Goal: Information Seeking & Learning: Learn about a topic

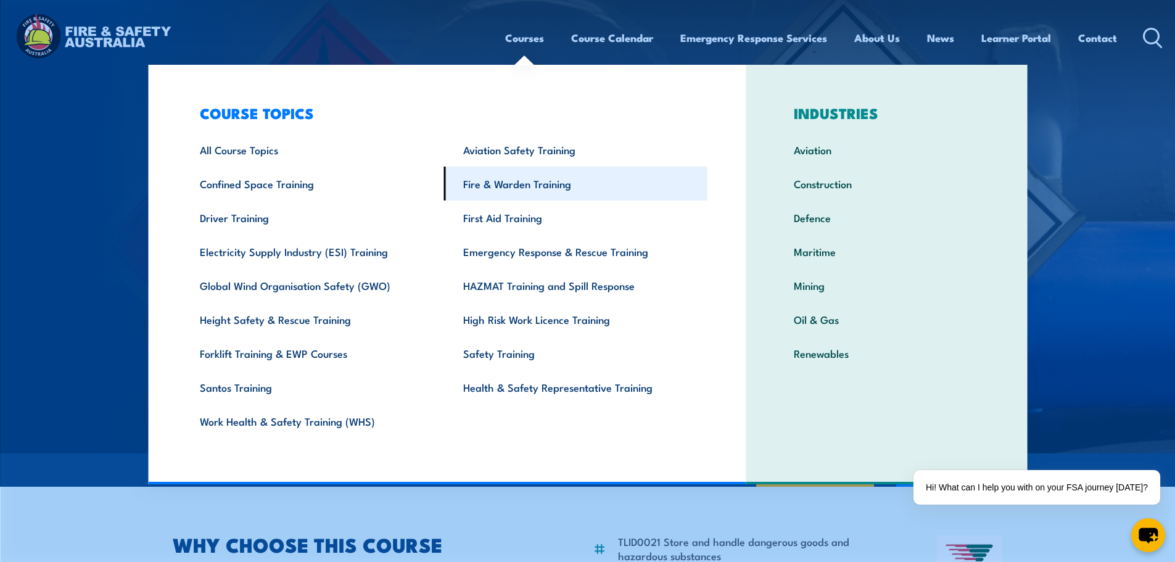
click at [502, 185] on link "Fire & Warden Training" at bounding box center [575, 184] width 263 height 34
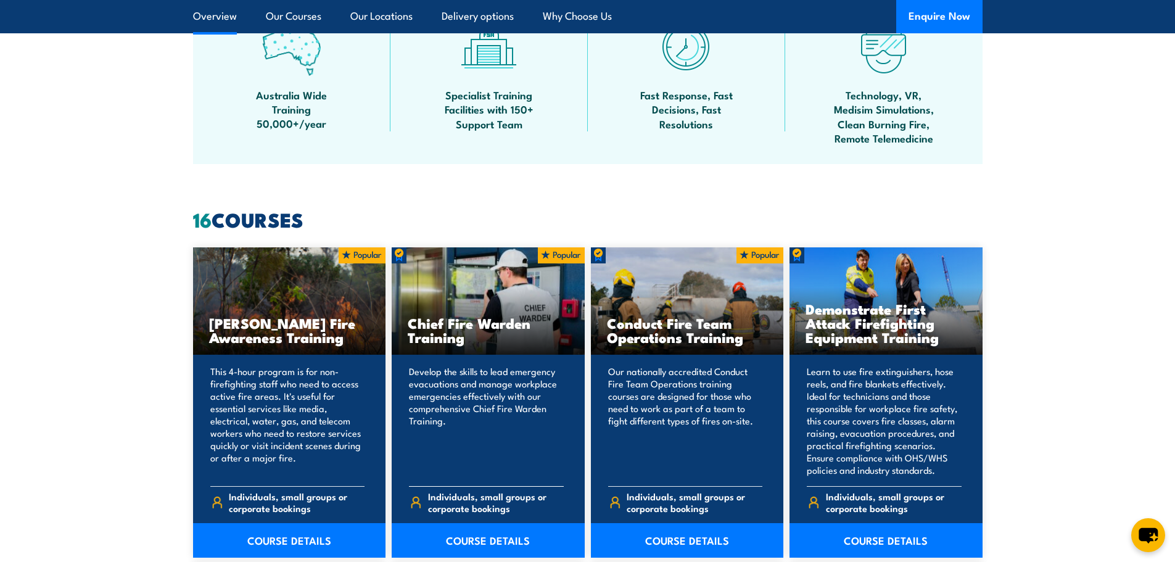
scroll to position [863, 0]
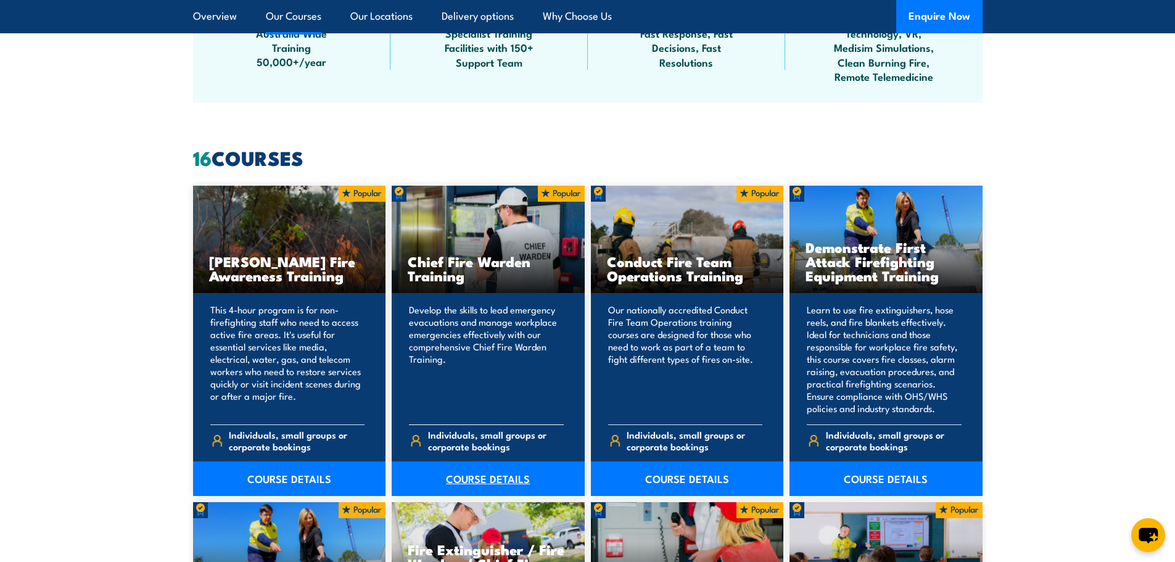
click at [475, 477] on link "COURSE DETAILS" at bounding box center [488, 478] width 193 height 35
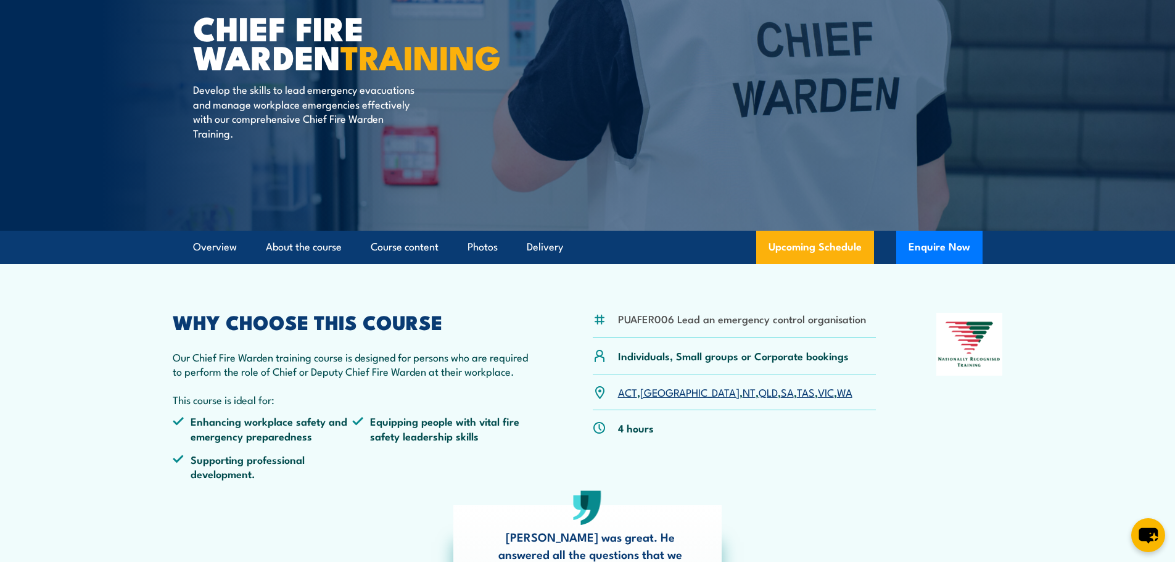
scroll to position [123, 0]
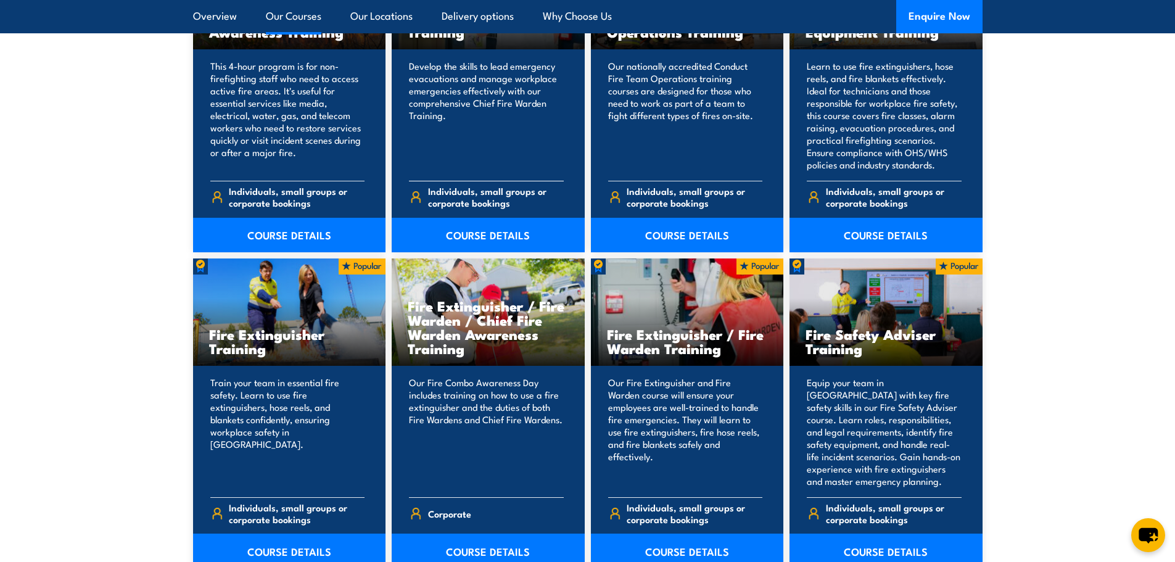
scroll to position [1110, 0]
